Goal: Information Seeking & Learning: Check status

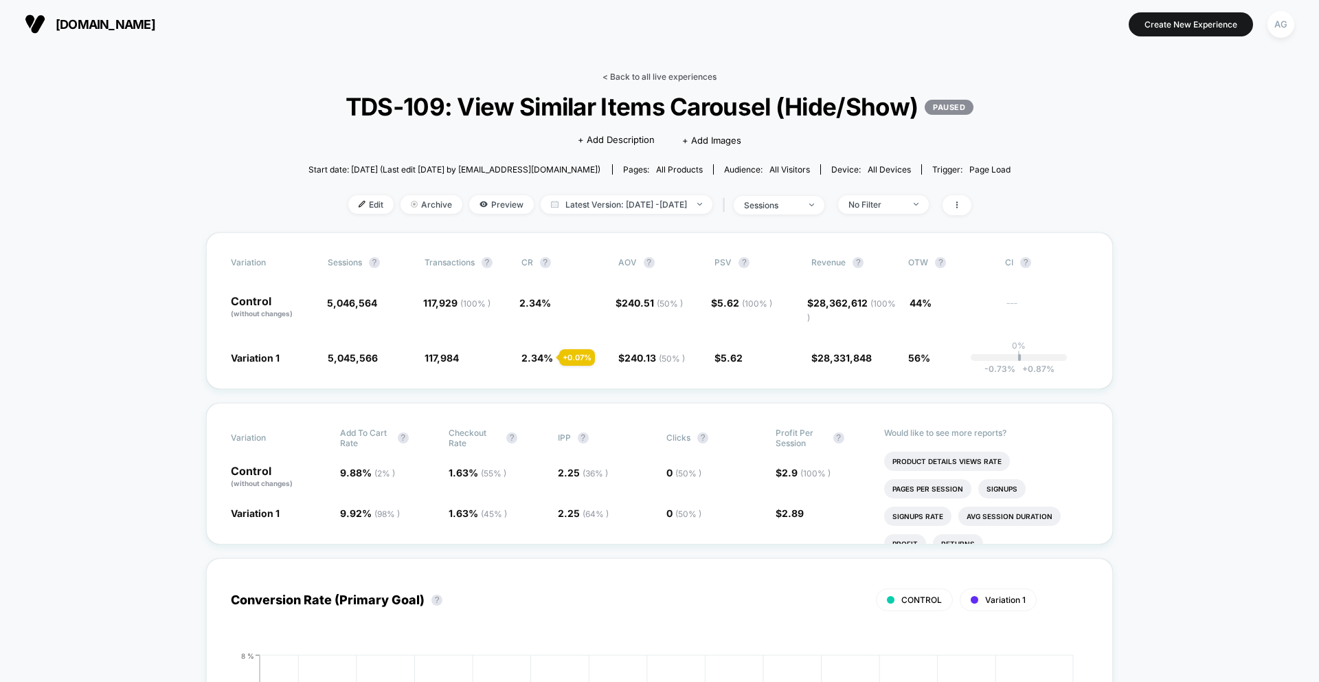
click at [629, 75] on link "< Back to all live experiences" at bounding box center [660, 76] width 114 height 10
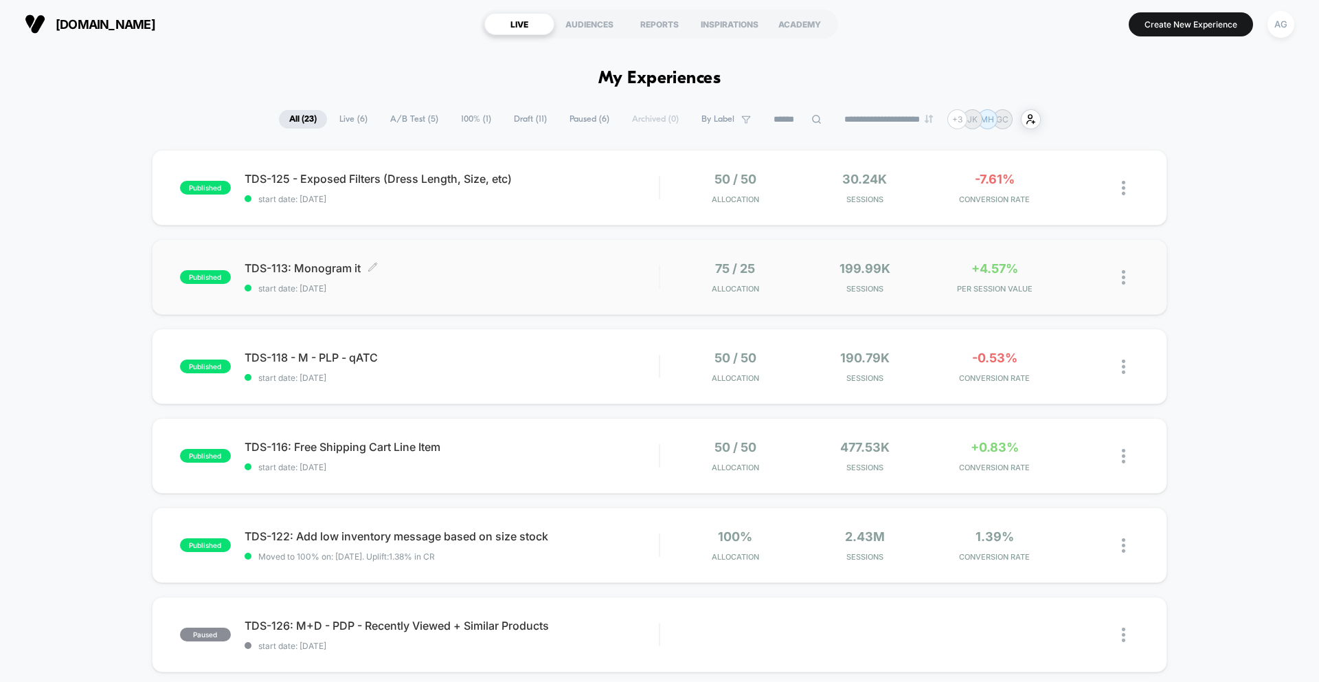
click at [605, 282] on div "TDS-113: Monogram it Click to edit experience details Click to edit experience …" at bounding box center [452, 277] width 414 height 32
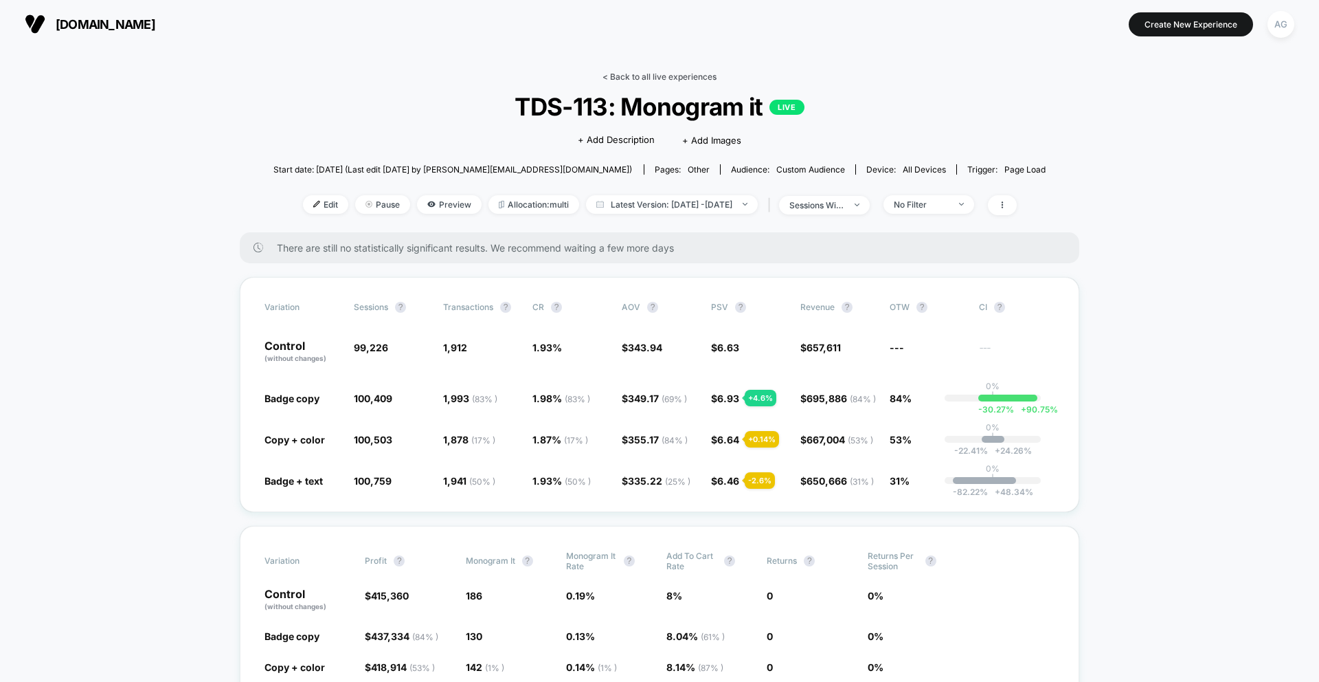
click at [644, 76] on link "< Back to all live experiences" at bounding box center [660, 76] width 114 height 10
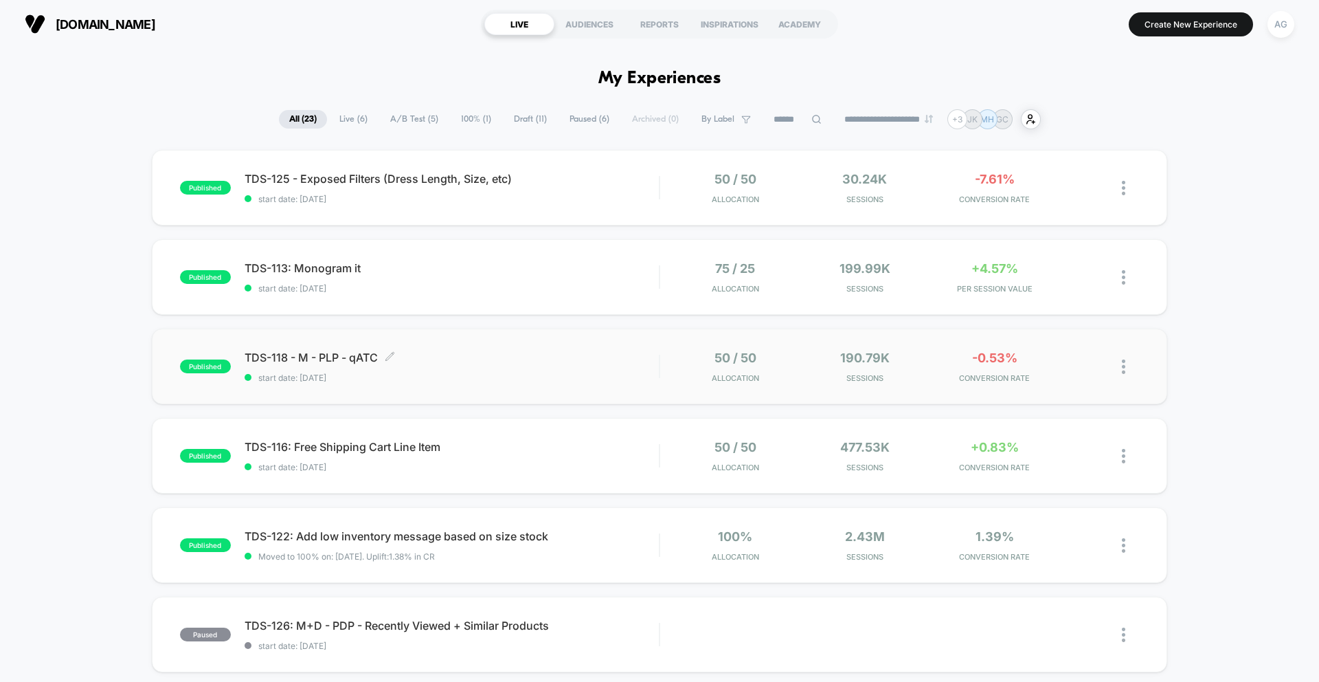
click at [563, 377] on span "start date: [DATE]" at bounding box center [452, 377] width 414 height 10
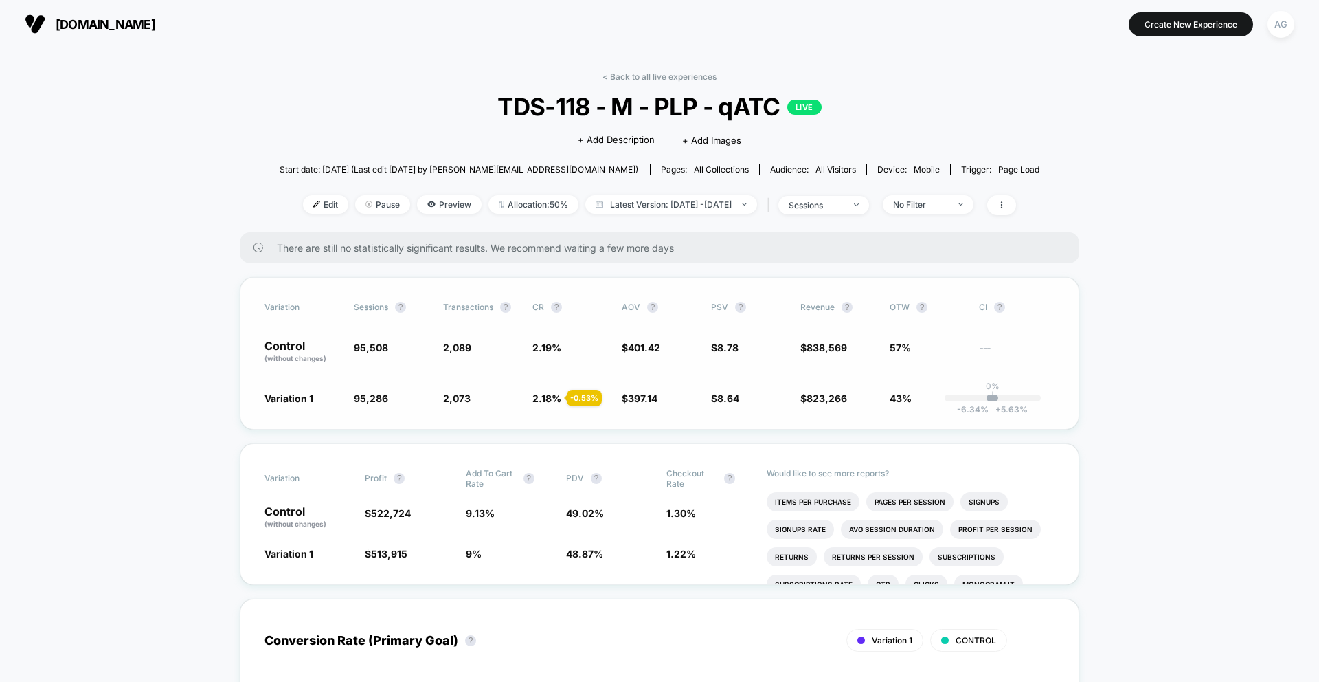
scroll to position [25, 0]
